Goal: Transaction & Acquisition: Purchase product/service

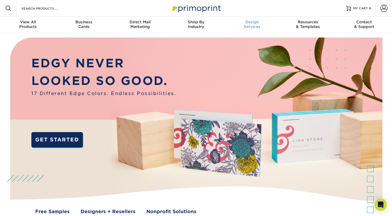
scroll to position [0, 0]
click at [383, 9] on span at bounding box center [383, 7] width 7 height 7
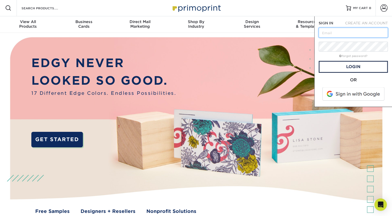
click at [343, 33] on input "text" at bounding box center [353, 33] width 69 height 10
type input "peterde6290@gmail.com"
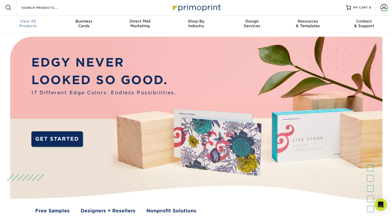
scroll to position [1, 0]
click at [358, 11] on link "MY CART 0" at bounding box center [358, 7] width 25 height 17
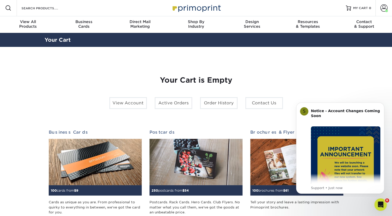
click at [143, 6] on div "Resources Menu Search Products Account Welcome, Peter Account Dashboard Active …" at bounding box center [196, 8] width 392 height 17
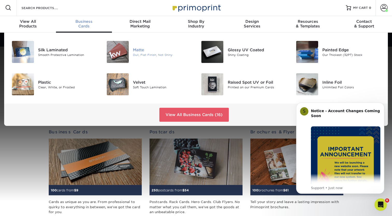
click at [139, 47] on div "Matte" at bounding box center [162, 50] width 59 height 6
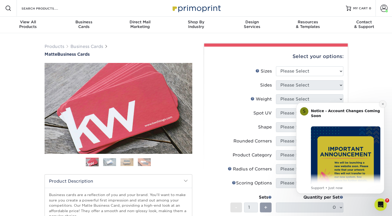
click at [383, 102] on button "Dismiss notification" at bounding box center [382, 104] width 7 height 7
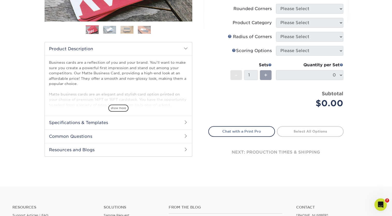
scroll to position [134, 0]
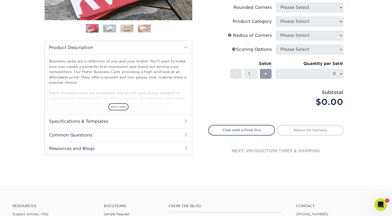
click at [185, 118] on h2 "Specifications & Templates" at bounding box center [118, 120] width 147 height 13
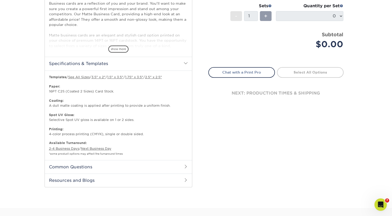
scroll to position [192, 0]
click at [184, 167] on span at bounding box center [186, 166] width 4 height 4
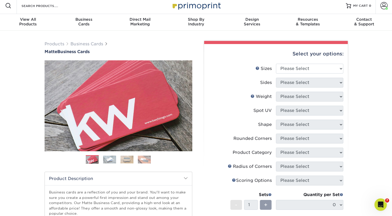
scroll to position [2, 0]
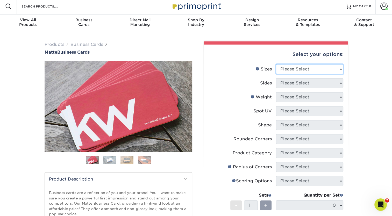
click at [300, 71] on select "Please Select 1.5" x 3.5" - Mini 1.75" x 3.5" - Mini 2" x 2" - Square 2" x 3" -…" at bounding box center [309, 69] width 67 height 10
select select "2.00x3.50"
click at [276, 64] on select "Please Select 1.5" x 3.5" - Mini 1.75" x 3.5" - Mini 2" x 2" - Square 2" x 3" -…" at bounding box center [309, 69] width 67 height 10
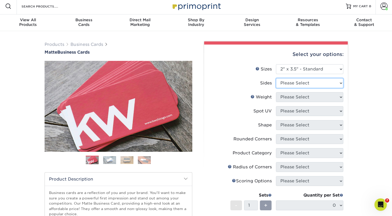
click at [312, 83] on select "Please Select Print Both Sides Print Front Only" at bounding box center [309, 83] width 67 height 10
select select "13abbda7-1d64-4f25-8bb2-c179b224825d"
click at [276, 78] on select "Please Select Print Both Sides Print Front Only" at bounding box center [309, 83] width 67 height 10
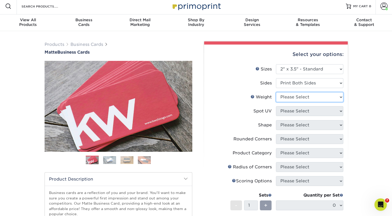
click at [306, 99] on select "Please Select 16PT 14PT" at bounding box center [309, 97] width 67 height 10
select select "14PT"
click at [276, 92] on select "Please Select 16PT 14PT" at bounding box center [309, 97] width 67 height 10
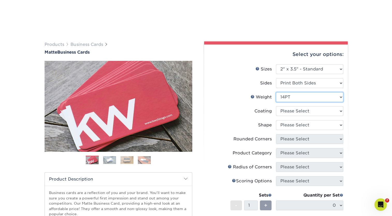
scroll to position [54, 0]
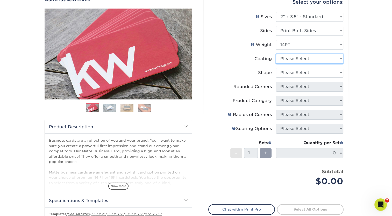
click at [317, 60] on select at bounding box center [309, 59] width 67 height 10
select select "121bb7b5-3b4d-429f-bd8d-bbf80e953313"
click at [276, 54] on select at bounding box center [309, 59] width 67 height 10
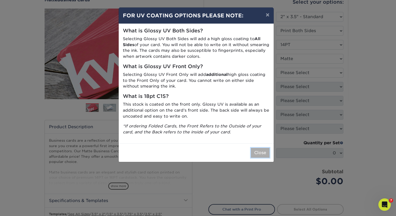
click at [263, 154] on button "Close" at bounding box center [260, 153] width 19 height 10
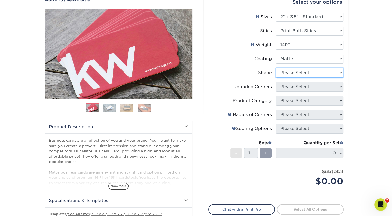
click at [314, 76] on select "Please Select Standard" at bounding box center [309, 73] width 67 height 10
select select "standard"
click at [276, 68] on select "Please Select Standard" at bounding box center [309, 73] width 67 height 10
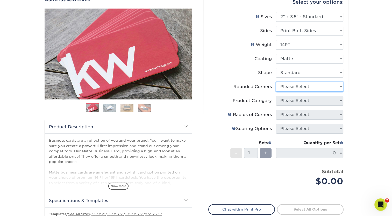
click at [309, 89] on select "Please Select Yes - Round 2 Corners Yes - Round 4 Corners No" at bounding box center [309, 87] width 67 height 10
select select "7672df9e-0e0a-464d-8e1f-920c575e4da3"
click at [276, 82] on select "Please Select Yes - Round 2 Corners Yes - Round 4 Corners No" at bounding box center [309, 87] width 67 height 10
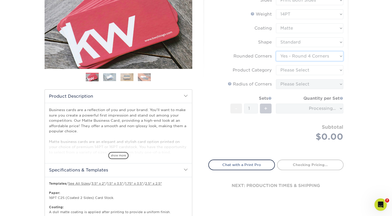
scroll to position [85, 0]
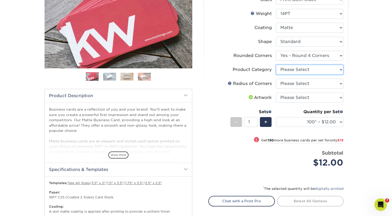
click at [317, 71] on select "Please Select Business Cards" at bounding box center [309, 70] width 67 height 10
select select "3b5148f1-0588-4f88-a218-97bcfdce65c1"
click at [276, 65] on select "Please Select Business Cards" at bounding box center [309, 70] width 67 height 10
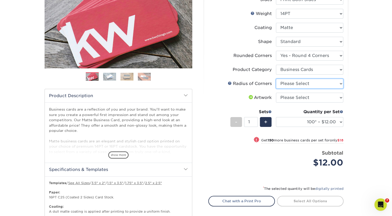
click at [309, 83] on select "Please Select Rounded 1/8" Rounded 1/4"" at bounding box center [309, 84] width 67 height 10
select select "479fbfe7-6a0c-4895-8c9a-81739b7486c9"
click at [276, 79] on select "Please Select Rounded 1/8" Rounded 1/4"" at bounding box center [309, 84] width 67 height 10
click at [295, 97] on select "Please Select I will upload files I need a design - $100" at bounding box center [309, 98] width 67 height 10
select select "upload"
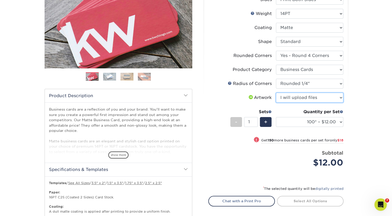
click at [276, 93] on select "Please Select I will upload files I need a design - $100" at bounding box center [309, 98] width 67 height 10
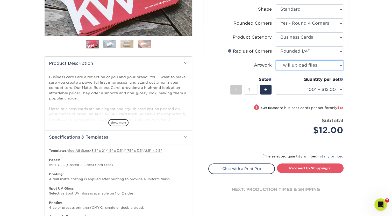
scroll to position [118, 0]
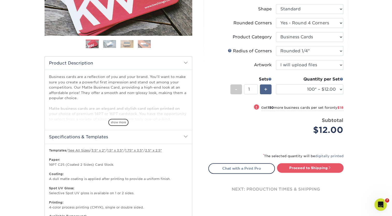
click at [266, 86] on span "+" at bounding box center [265, 89] width 3 height 8
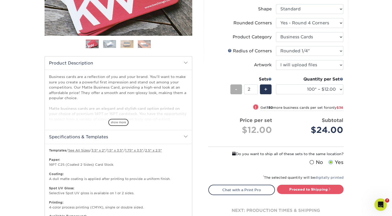
click at [238, 89] on div "-" at bounding box center [236, 89] width 12 height 10
type input "1"
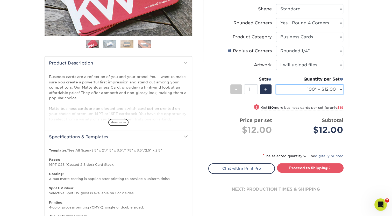
click at [319, 91] on select "100* – $12.00 250* – $30.00 500 – $60.00 1000 – $74.00 2500 – $136.00 5000 – $2…" at bounding box center [309, 89] width 67 height 10
select select "250* – $30.00"
click at [276, 84] on select "100* – $12.00 250* – $30.00 500 – $60.00 1000 – $74.00 2500 – $136.00 5000 – $2…" at bounding box center [309, 89] width 67 height 10
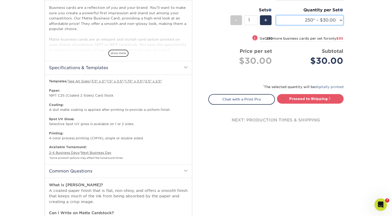
scroll to position [187, 0]
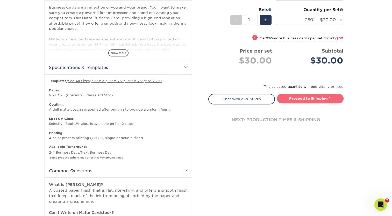
click at [308, 97] on link "Proceed to Shipping" at bounding box center [310, 98] width 67 height 9
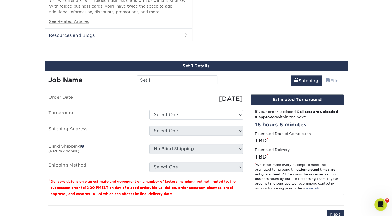
scroll to position [544, 0]
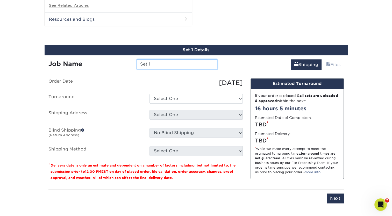
click at [155, 65] on input "Set 1" at bounding box center [177, 64] width 81 height 10
type input "S"
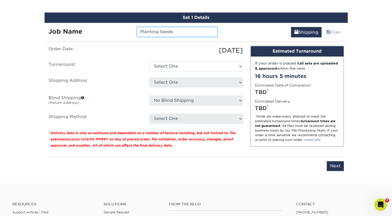
scroll to position [577, 0]
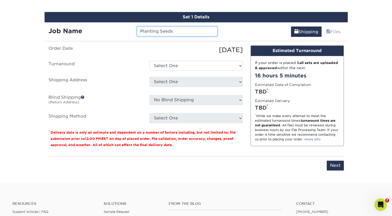
type input "Planting Seeds"
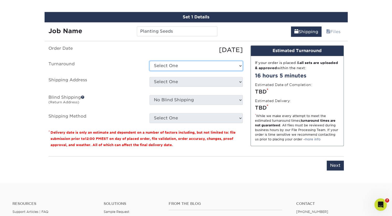
click at [188, 64] on select "Select One 2-4 Business Days 2 Day Next Business Day" at bounding box center [195, 66] width 93 height 10
select select "15a61688-234b-40be-8ec7-8bbd06ed7eec"
click at [149, 61] on select "Select One 2-4 Business Days 2 Day Next Business Day" at bounding box center [195, 66] width 93 height 10
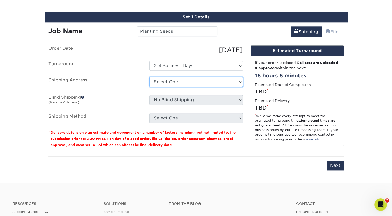
click at [184, 82] on select "Select One [PERSON_NAME] + Add New Address" at bounding box center [195, 82] width 93 height 10
select select "100753"
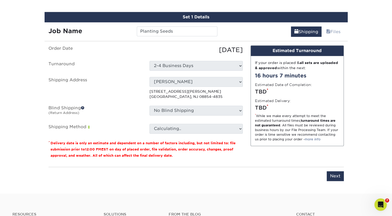
scroll to position [624, 0]
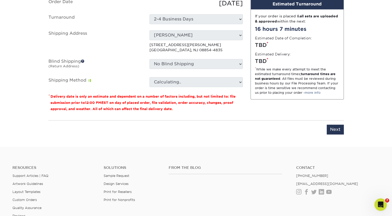
click at [83, 61] on span at bounding box center [83, 61] width 4 height 4
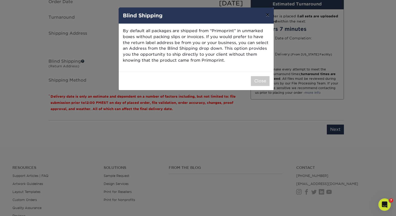
click at [268, 15] on button "×" at bounding box center [267, 15] width 12 height 15
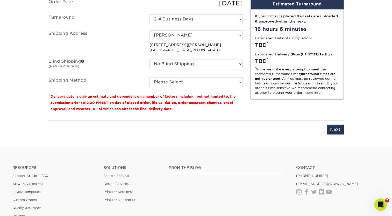
scroll to position [652, 0]
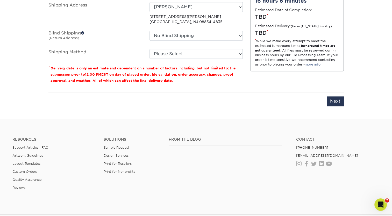
click at [82, 32] on span at bounding box center [83, 33] width 4 height 4
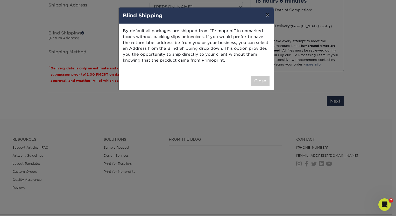
click at [267, 16] on button "×" at bounding box center [267, 15] width 12 height 15
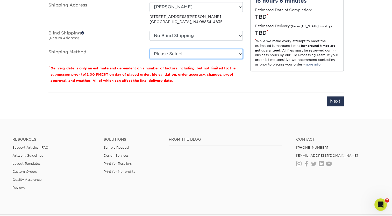
click at [183, 56] on select "Please Select Ground Shipping (+$7.84) 3 Day Shipping Service (+$20.06) 2 Day A…" at bounding box center [195, 54] width 93 height 10
select select "03"
click at [149, 49] on select "Please Select Ground Shipping (+$7.84) 3 Day Shipping Service (+$20.06) 2 Day A…" at bounding box center [195, 54] width 93 height 10
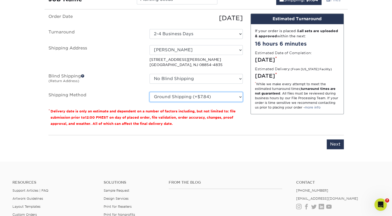
scroll to position [695, 0]
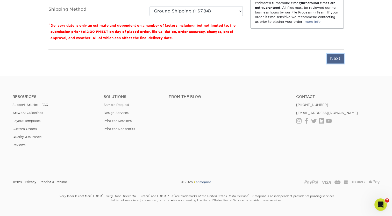
click at [342, 56] on input "Next" at bounding box center [335, 59] width 17 height 10
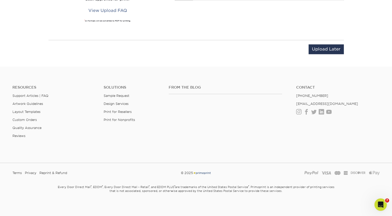
scroll to position [558, 0]
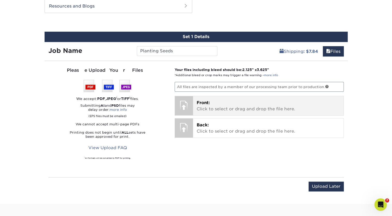
click at [186, 104] on div at bounding box center [184, 105] width 18 height 18
click at [232, 107] on p "Front: Click to select or drag and drop the file here." at bounding box center [268, 106] width 143 height 12
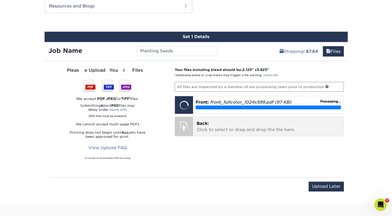
click at [241, 124] on p "Back: Click to select or drag and drop the file here." at bounding box center [268, 126] width 143 height 12
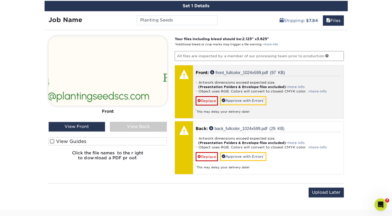
scroll to position [589, 0]
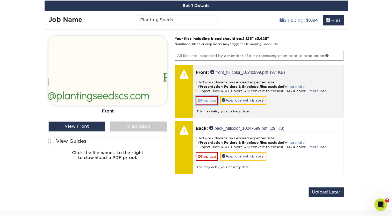
click at [211, 100] on link "Replace" at bounding box center [207, 100] width 22 height 9
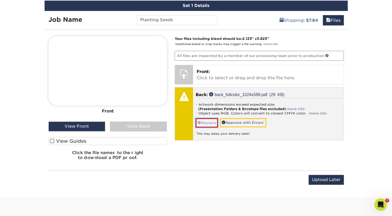
click at [208, 121] on link "Replace" at bounding box center [207, 122] width 22 height 9
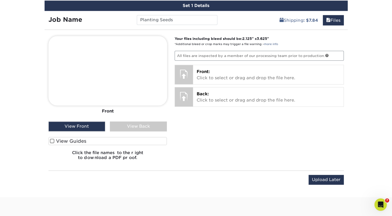
click at [52, 140] on span at bounding box center [52, 141] width 4 height 5
click at [0, 0] on input "View Guides" at bounding box center [0, 0] width 0 height 0
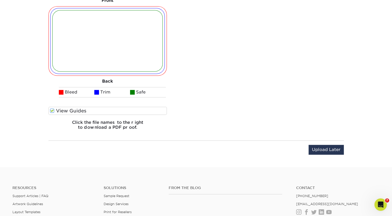
scroll to position [702, 0]
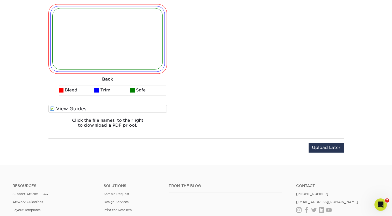
click at [51, 106] on span at bounding box center [52, 108] width 4 height 5
click at [0, 0] on input "View Guides" at bounding box center [0, 0] width 0 height 0
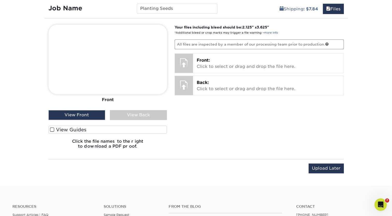
scroll to position [579, 0]
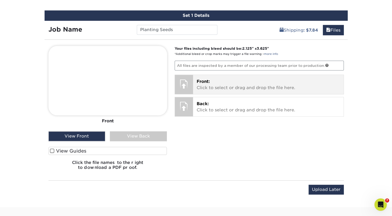
click at [252, 91] on div "Front: Click to select or drag and drop the file here. Choose file front_fullco…" at bounding box center [268, 84] width 150 height 19
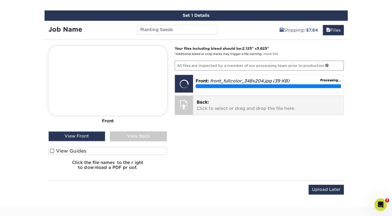
click at [233, 105] on p "Back: Click to select or drag and drop the file here." at bounding box center [268, 105] width 143 height 12
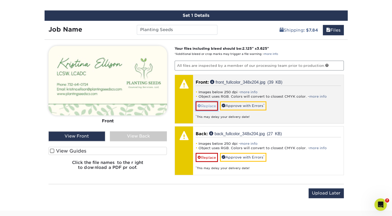
click at [210, 104] on link "Replace" at bounding box center [207, 105] width 22 height 9
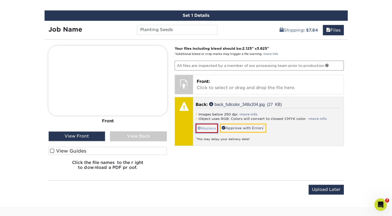
click at [205, 128] on link "Replace" at bounding box center [207, 128] width 22 height 9
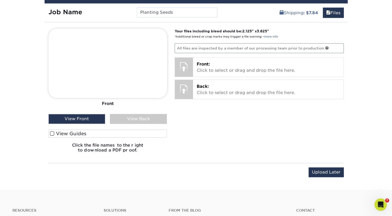
scroll to position [596, 0]
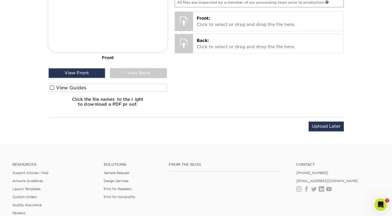
click at [51, 86] on span at bounding box center [52, 87] width 4 height 5
click at [0, 0] on input "View Guides" at bounding box center [0, 0] width 0 height 0
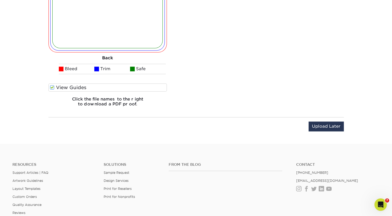
click at [51, 86] on span at bounding box center [52, 87] width 4 height 5
click at [0, 0] on input "View Guides" at bounding box center [0, 0] width 0 height 0
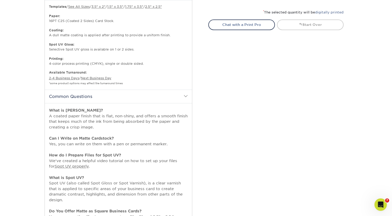
scroll to position [262, 0]
click at [185, 95] on span at bounding box center [186, 96] width 4 height 4
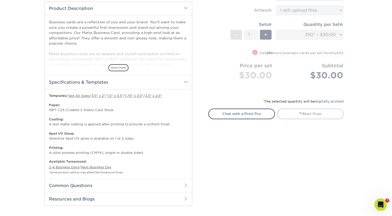
scroll to position [172, 0]
click at [181, 82] on h2 "Specifications & Templates" at bounding box center [118, 82] width 147 height 13
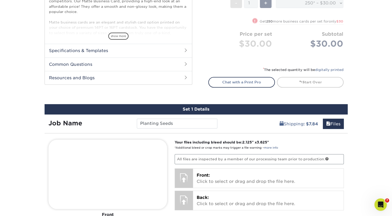
scroll to position [278, 0]
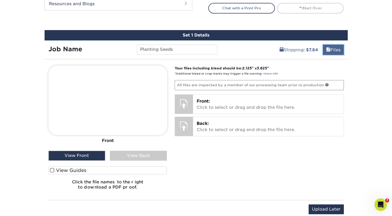
click at [332, 49] on link "Files" at bounding box center [333, 50] width 21 height 10
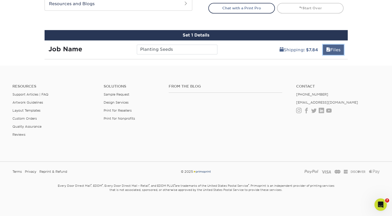
click at [332, 49] on link "Files" at bounding box center [333, 50] width 21 height 10
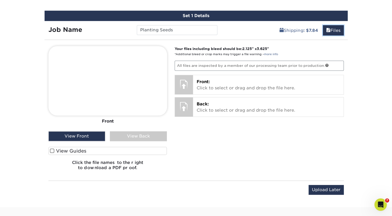
scroll to position [298, 0]
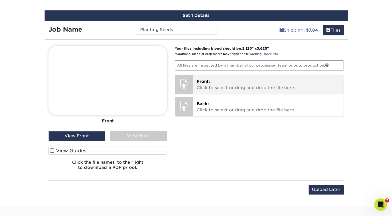
click at [221, 80] on p "Front: Click to select or drag and drop the file here." at bounding box center [268, 84] width 143 height 12
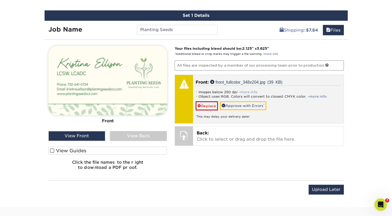
click at [247, 91] on link "more info" at bounding box center [248, 92] width 17 height 4
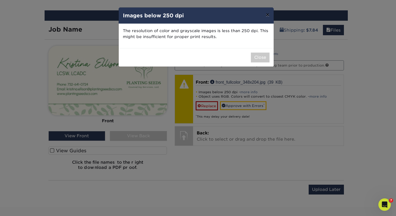
click at [267, 14] on button "×" at bounding box center [267, 15] width 12 height 15
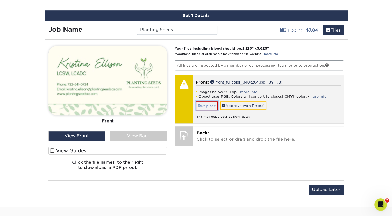
click at [209, 105] on link "Replace" at bounding box center [207, 105] width 22 height 9
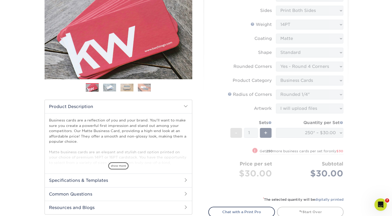
scroll to position [0, 0]
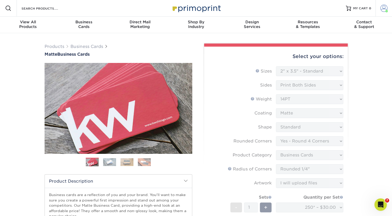
click at [381, 10] on span at bounding box center [383, 8] width 7 height 7
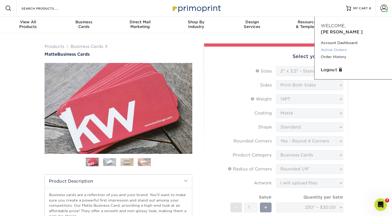
click at [331, 46] on link "Active Orders" at bounding box center [353, 49] width 65 height 7
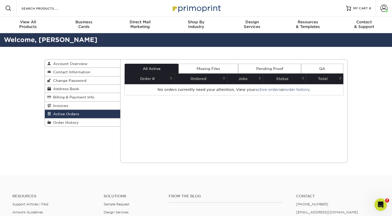
click at [204, 71] on link "Missing Files" at bounding box center [207, 69] width 59 height 10
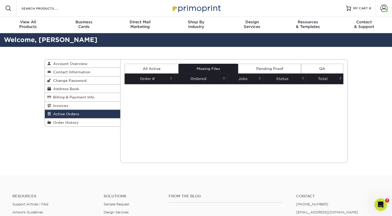
click at [269, 68] on link "Pending Proof" at bounding box center [269, 69] width 63 height 10
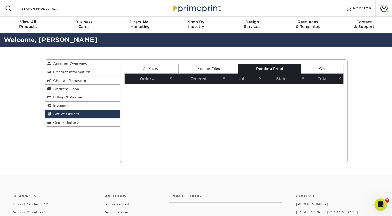
click at [325, 67] on link "QA" at bounding box center [322, 69] width 42 height 10
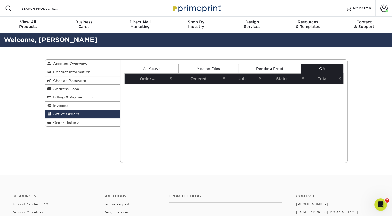
click at [153, 67] on link "All Active" at bounding box center [152, 69] width 54 height 10
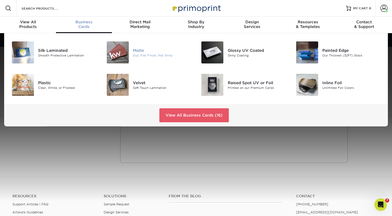
click at [140, 55] on div "Dull, Flat Finish, Not Shiny" at bounding box center [162, 55] width 59 height 4
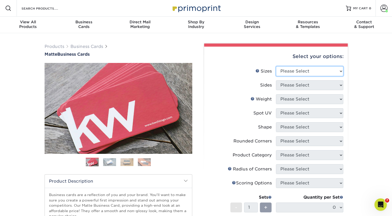
click at [323, 74] on select "Please Select 1.5" x 3.5" - Mini 1.75" x 3.5" - Mini 2" x 2" - Square 2" x 3" -…" at bounding box center [309, 71] width 67 height 10
select select "2.00x3.50"
click at [276, 66] on select "Please Select 1.5" x 3.5" - Mini 1.75" x 3.5" - Mini 2" x 2" - Square 2" x 3" -…" at bounding box center [309, 71] width 67 height 10
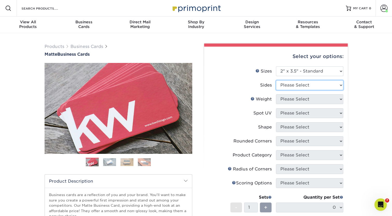
click at [312, 82] on select "Please Select Print Both Sides Print Front Only" at bounding box center [309, 85] width 67 height 10
select select "13abbda7-1d64-4f25-8bb2-c179b224825d"
click at [276, 80] on select "Please Select Print Both Sides Print Front Only" at bounding box center [309, 85] width 67 height 10
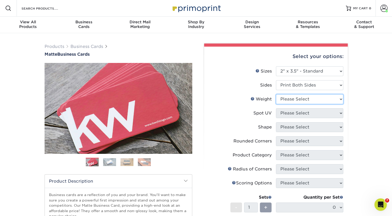
click at [309, 97] on select "Please Select 16PT 14PT" at bounding box center [309, 99] width 67 height 10
select select "14PT"
click at [276, 94] on select "Please Select 16PT 14PT" at bounding box center [309, 99] width 67 height 10
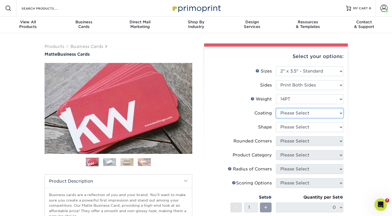
click at [308, 116] on select at bounding box center [309, 113] width 67 height 10
select select "121bb7b5-3b4d-429f-bd8d-bbf80e953313"
click at [276, 108] on select at bounding box center [309, 113] width 67 height 10
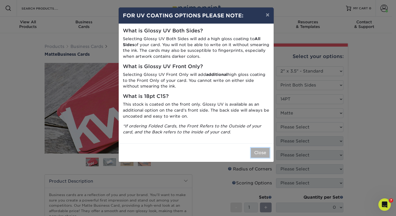
click at [260, 152] on button "Close" at bounding box center [260, 153] width 19 height 10
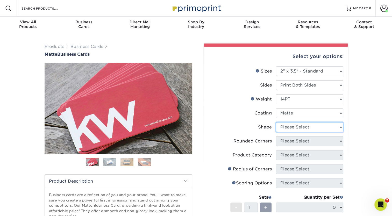
click at [304, 126] on select "Please Select Standard" at bounding box center [309, 127] width 67 height 10
select select "standard"
click at [276, 122] on select "Please Select Standard" at bounding box center [309, 127] width 67 height 10
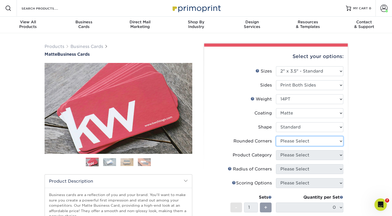
click at [300, 143] on select "Please Select Yes - Round 2 Corners Yes - Round 4 Corners No" at bounding box center [309, 141] width 67 height 10
select select "7672df9e-0e0a-464d-8e1f-920c575e4da3"
click at [276, 136] on select "Please Select Yes - Round 2 Corners Yes - Round 4 Corners No" at bounding box center [309, 141] width 67 height 10
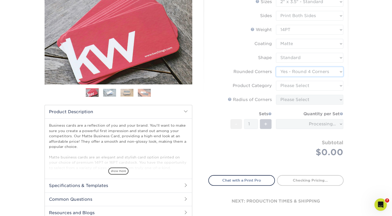
scroll to position [71, 0]
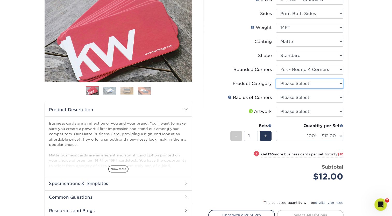
click at [303, 84] on select "Please Select Business Cards" at bounding box center [309, 84] width 67 height 10
select select "3b5148f1-0588-4f88-a218-97bcfdce65c1"
click at [276, 79] on select "Please Select Business Cards" at bounding box center [309, 84] width 67 height 10
click at [306, 96] on select "Please Select Rounded 1/8" Rounded 1/4"" at bounding box center [309, 98] width 67 height 10
select select "479fbfe7-6a0c-4895-8c9a-81739b7486c9"
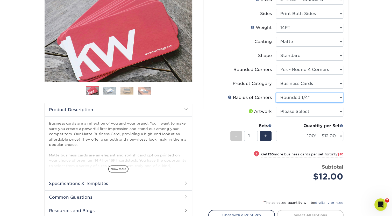
click at [276, 93] on select "Please Select Rounded 1/8" Rounded 1/4"" at bounding box center [309, 98] width 67 height 10
click at [299, 112] on select "Please Select I will upload files I need a design - $100" at bounding box center [309, 112] width 67 height 10
select select "upload"
click at [276, 107] on select "Please Select I will upload files I need a design - $100" at bounding box center [309, 112] width 67 height 10
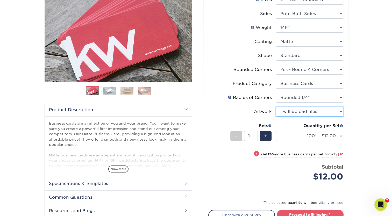
scroll to position [128, 0]
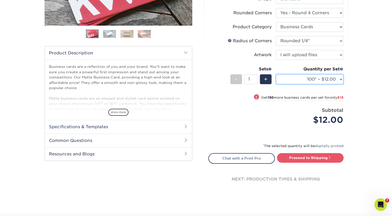
click at [326, 83] on select "100* – $12.00 250* – $30.00 500 – $60.00 1000 – $74.00 2500 – $136.00 5000 – $2…" at bounding box center [309, 79] width 67 height 10
select select "250* – $30.00"
click at [276, 74] on select "100* – $12.00 250* – $30.00 500 – $60.00 1000 – $74.00 2500 – $136.00 5000 – $2…" at bounding box center [309, 79] width 67 height 10
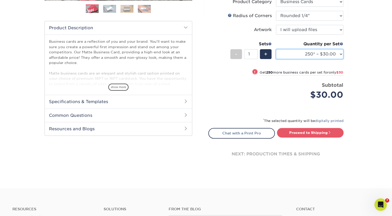
scroll to position [175, 0]
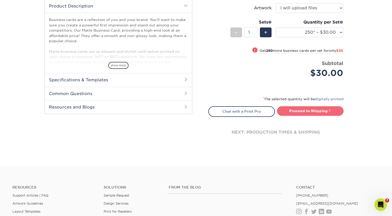
click at [315, 110] on link "Proceed to Shipping" at bounding box center [310, 110] width 67 height 9
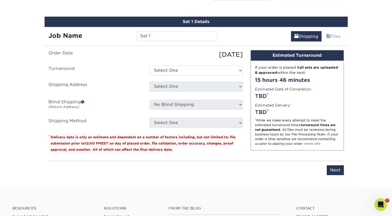
scroll to position [295, 0]
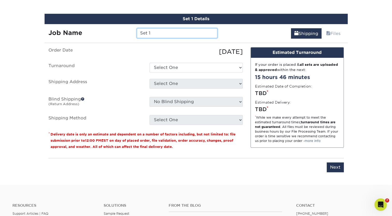
click at [158, 33] on input "Set 1" at bounding box center [177, 33] width 81 height 10
type input "S"
type input "Planting Seeds"
click at [177, 72] on ul "Order Date [DATE] [GEOGRAPHIC_DATA] Select One 2-4 Business Days 2 Day Next Bus…" at bounding box center [145, 86] width 194 height 78
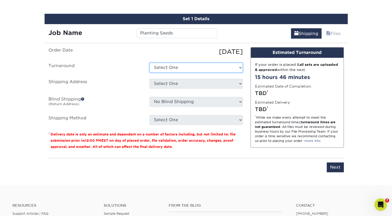
click at [177, 69] on select "Select One 2-4 Business Days 2 Day Next Business Day" at bounding box center [195, 68] width 93 height 10
select select "15a61688-234b-40be-8ec7-8bbd06ed7eec"
click at [149, 63] on select "Select One 2-4 Business Days 2 Day Next Business Day" at bounding box center [195, 68] width 93 height 10
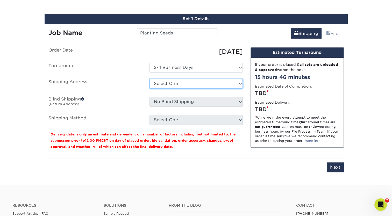
click at [177, 84] on select "Select One [PERSON_NAME] + Add New Address" at bounding box center [195, 84] width 93 height 10
select select "100753"
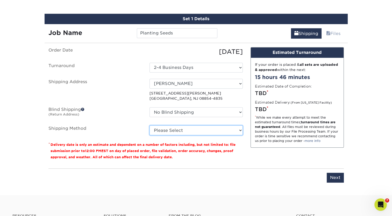
click at [171, 129] on select "Please Select Ground Shipping (+$7.84) 3 Day Shipping Service (+$20.06) 2 Day A…" at bounding box center [195, 130] width 93 height 10
select select "03"
click at [149, 125] on select "Please Select Ground Shipping (+$7.84) 3 Day Shipping Service (+$20.06) 2 Day A…" at bounding box center [195, 130] width 93 height 10
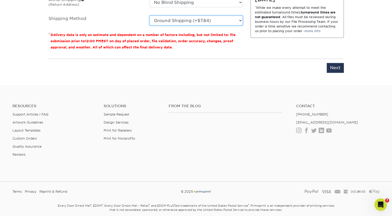
scroll to position [404, 0]
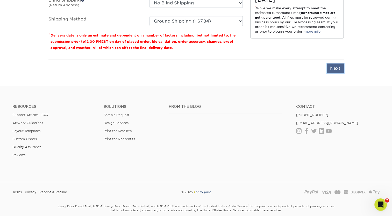
click at [330, 71] on input "Next" at bounding box center [335, 68] width 17 height 10
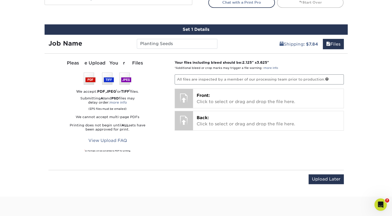
scroll to position [283, 0]
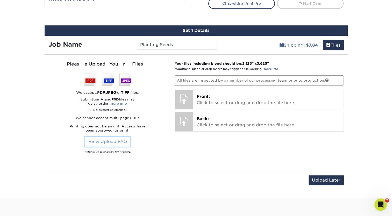
click at [121, 139] on link "View Upload FAQ" at bounding box center [107, 142] width 45 height 10
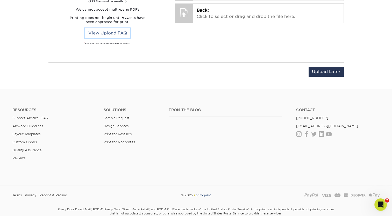
scroll to position [400, 0]
